Goal: Task Accomplishment & Management: Manage account settings

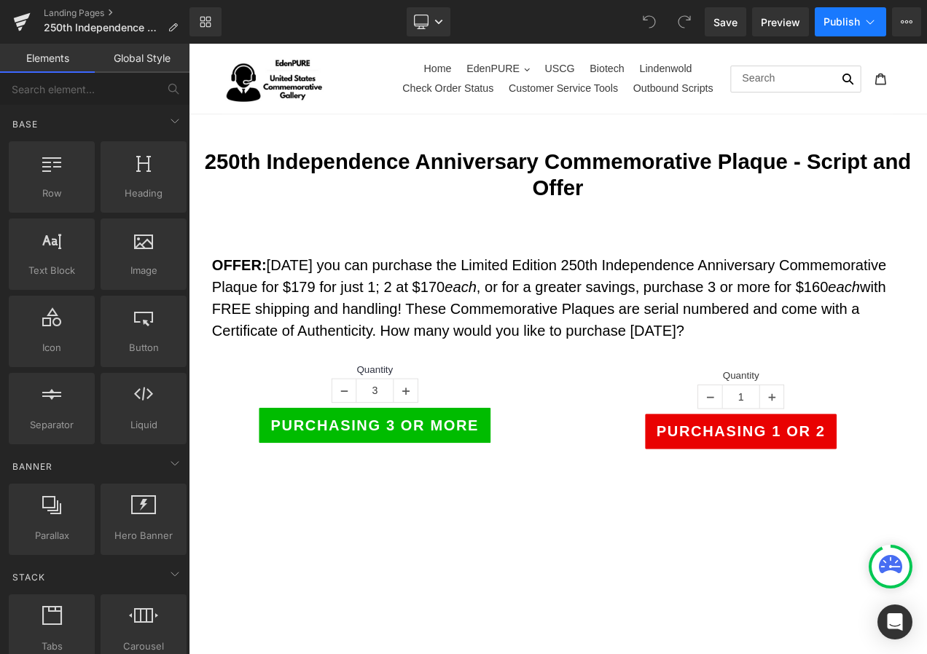
click at [844, 25] on span "Publish" at bounding box center [841, 22] width 36 height 12
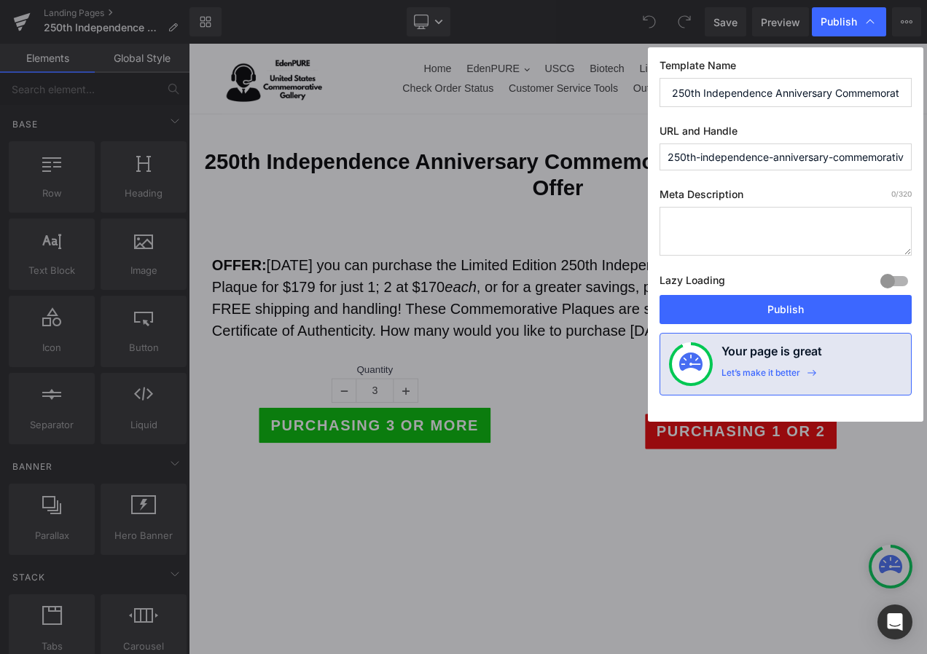
scroll to position [0, 67]
drag, startPoint x: 666, startPoint y: 154, endPoint x: 954, endPoint y: 138, distance: 288.3
click at [926, 138] on html "You are previewing how the will restyle your page. You can not edit Elements in…" at bounding box center [463, 327] width 927 height 654
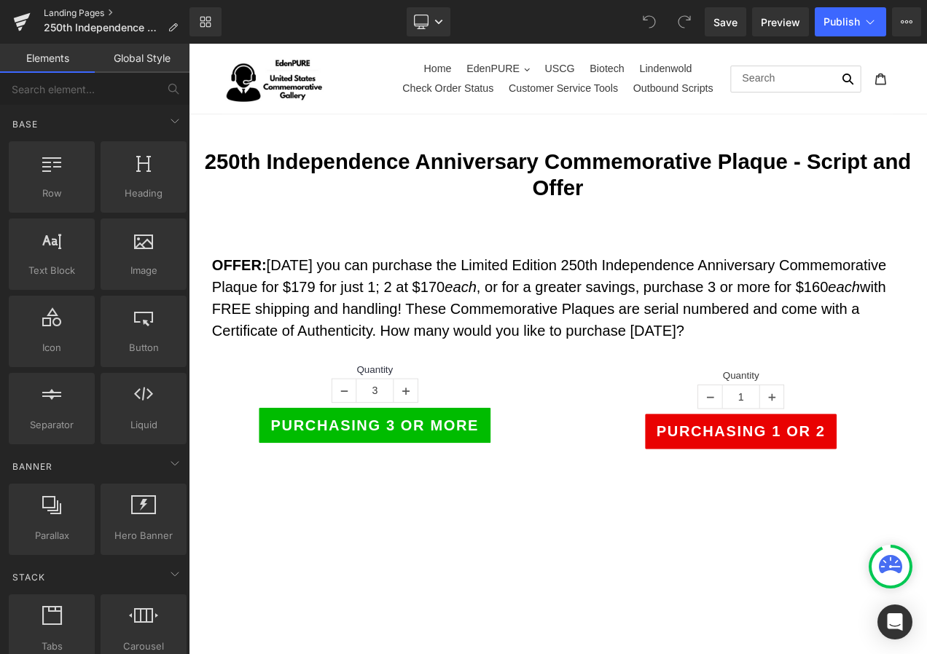
click at [88, 12] on link "Landing Pages" at bounding box center [117, 13] width 146 height 12
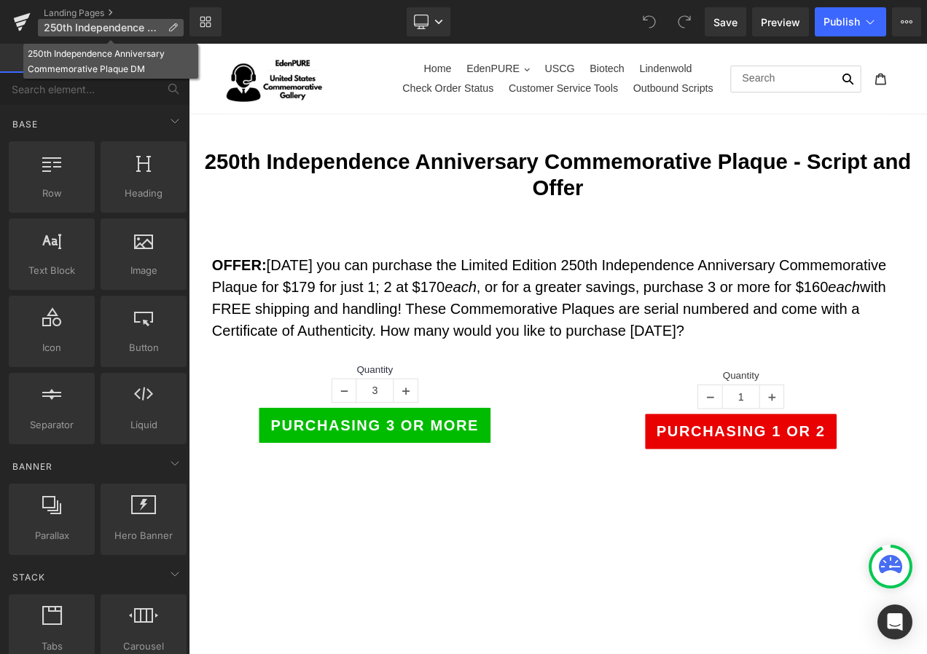
click at [168, 28] on icon at bounding box center [173, 28] width 10 height 10
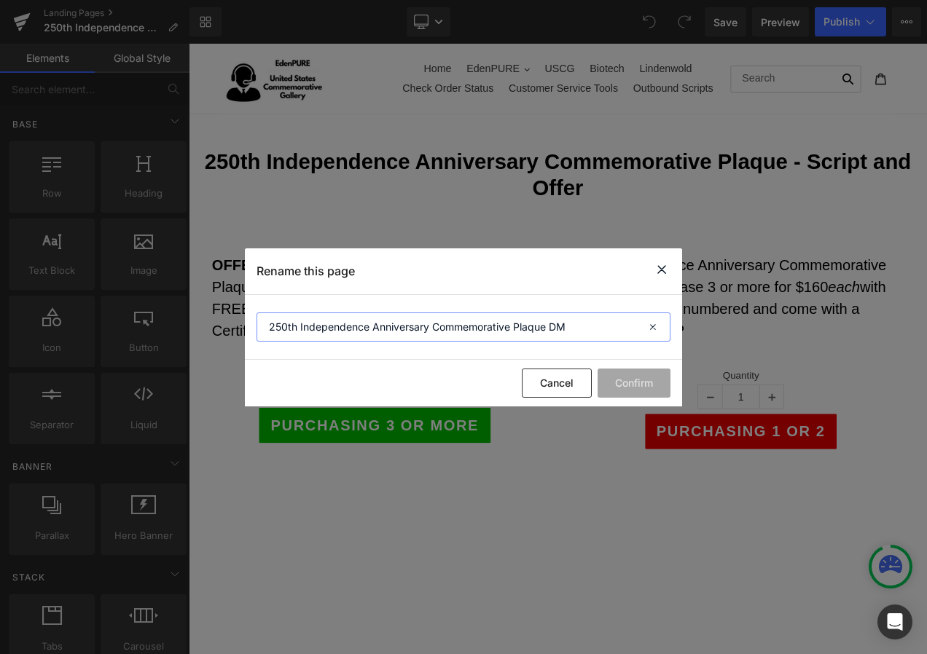
click at [552, 325] on input "250th Independence Anniversary Commemorative Plaque DM" at bounding box center [463, 327] width 414 height 29
type input "250th Independence Anniversary Commemorative Plaque NT DM"
click at [629, 379] on button "Confirm" at bounding box center [634, 383] width 73 height 29
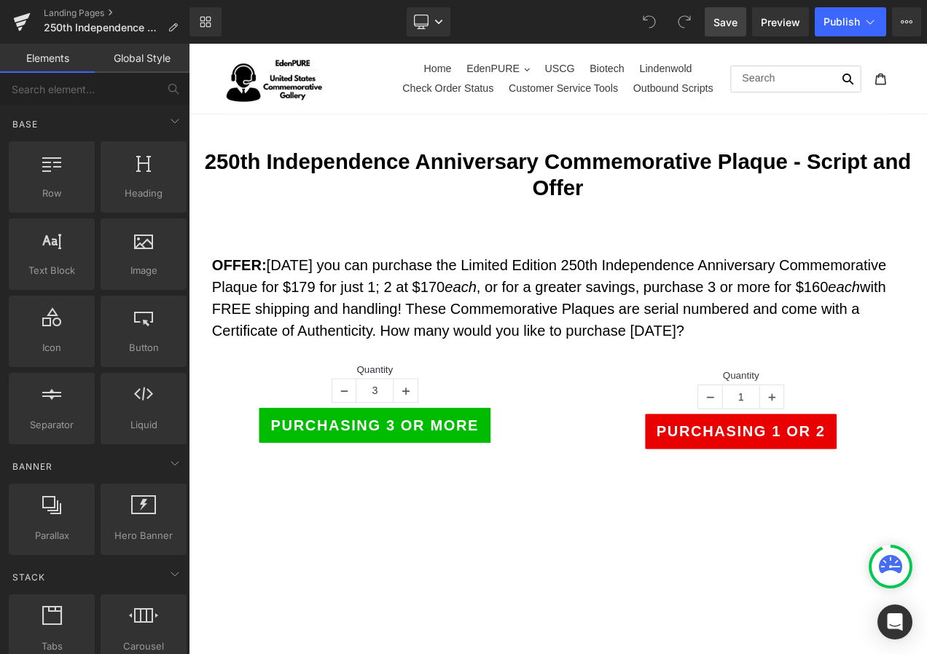
click at [735, 28] on span "Save" at bounding box center [725, 22] width 24 height 15
click at [860, 25] on button "Publish" at bounding box center [850, 21] width 71 height 29
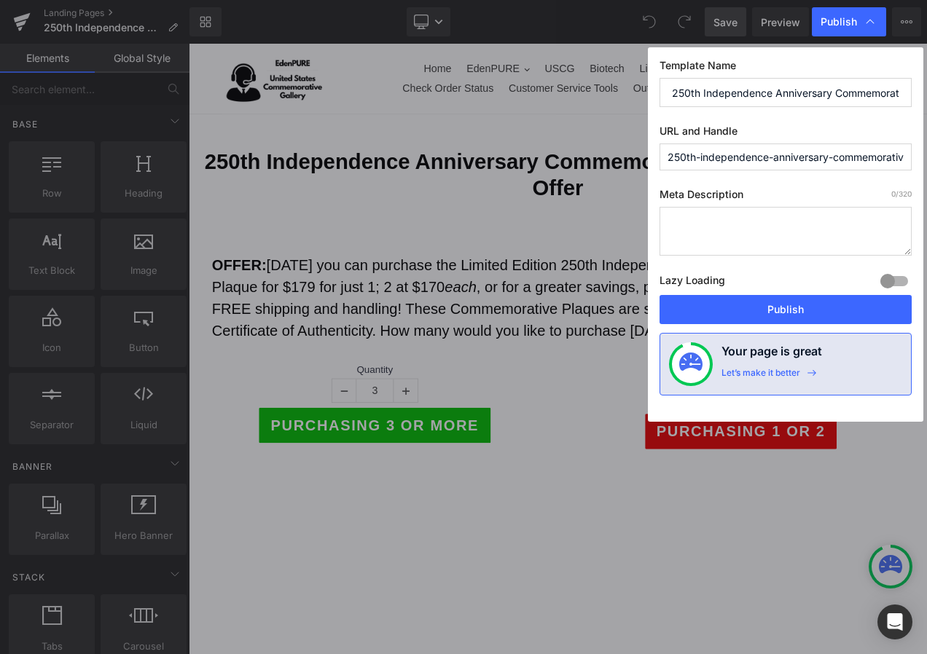
scroll to position [0, 67]
drag, startPoint x: 818, startPoint y: 155, endPoint x: 964, endPoint y: 155, distance: 145.7
click at [926, 155] on html "You are previewing how the will restyle your page. You can not edit Elements in…" at bounding box center [463, 327] width 927 height 654
click at [825, 318] on button "Publish" at bounding box center [785, 309] width 252 height 29
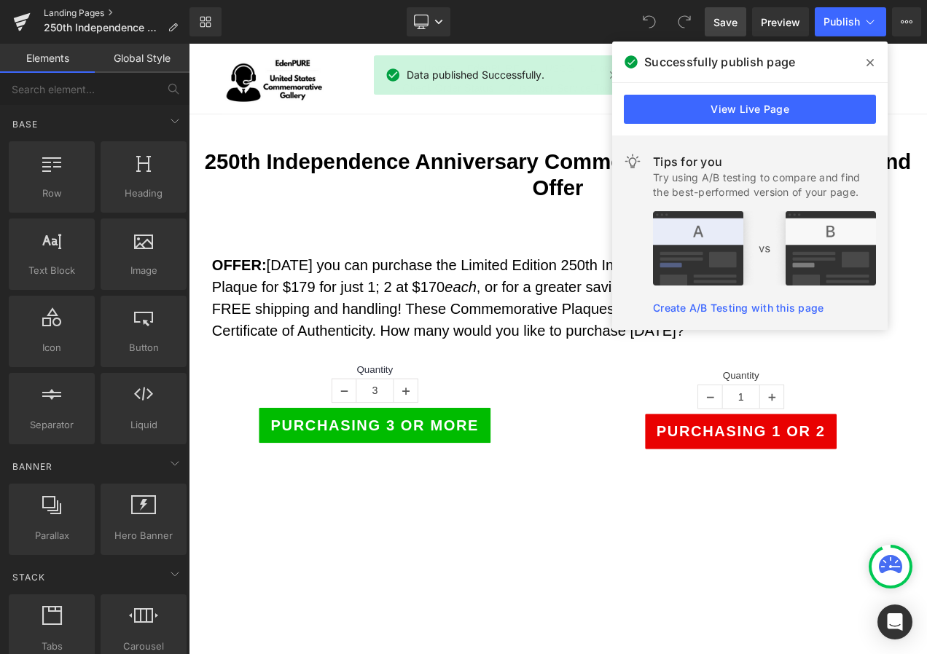
click at [82, 11] on link "Landing Pages" at bounding box center [117, 13] width 146 height 12
